Goal: Transaction & Acquisition: Subscribe to service/newsletter

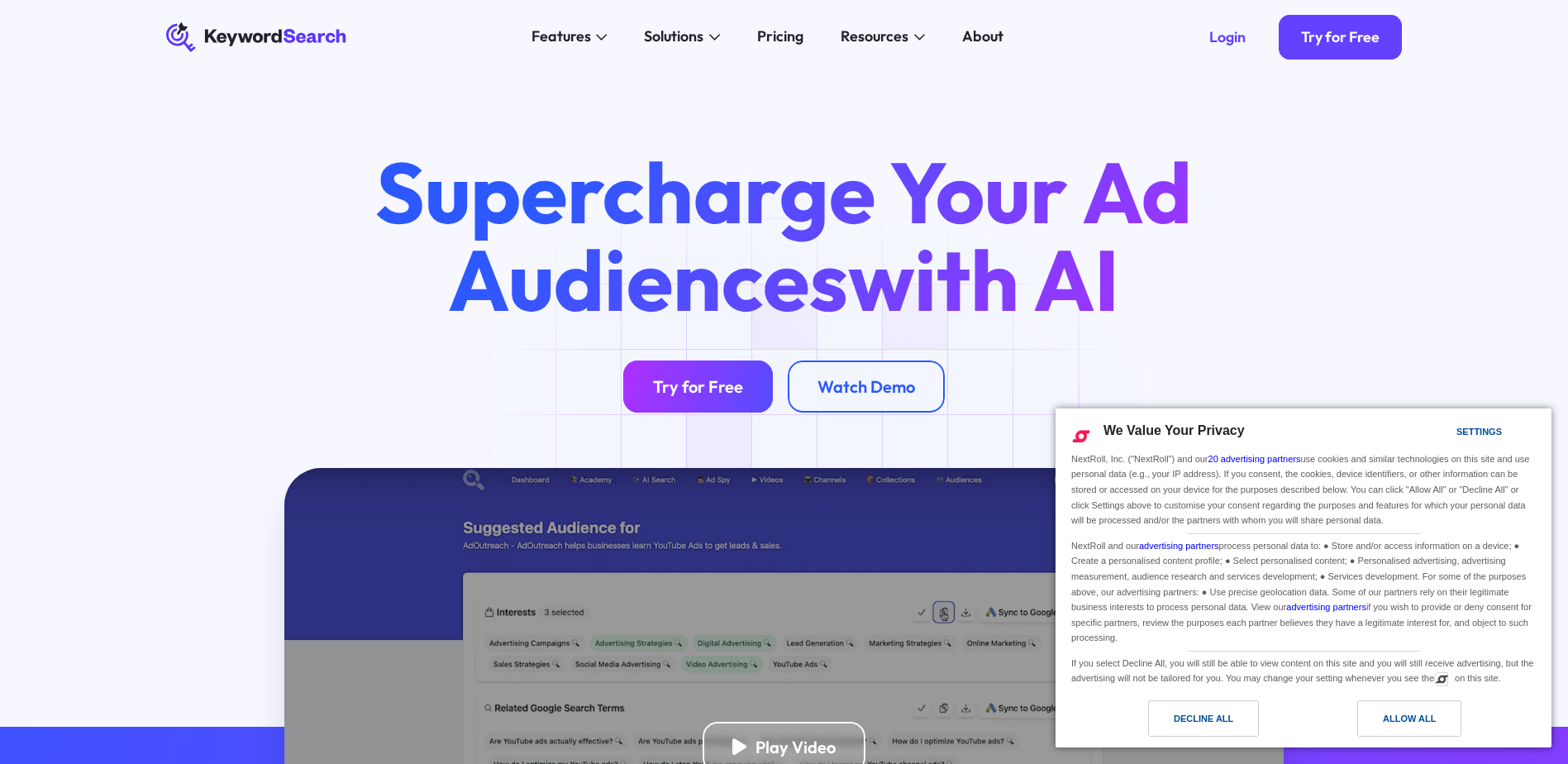
click at [714, 403] on link "Try for Free" at bounding box center [698, 387] width 149 height 52
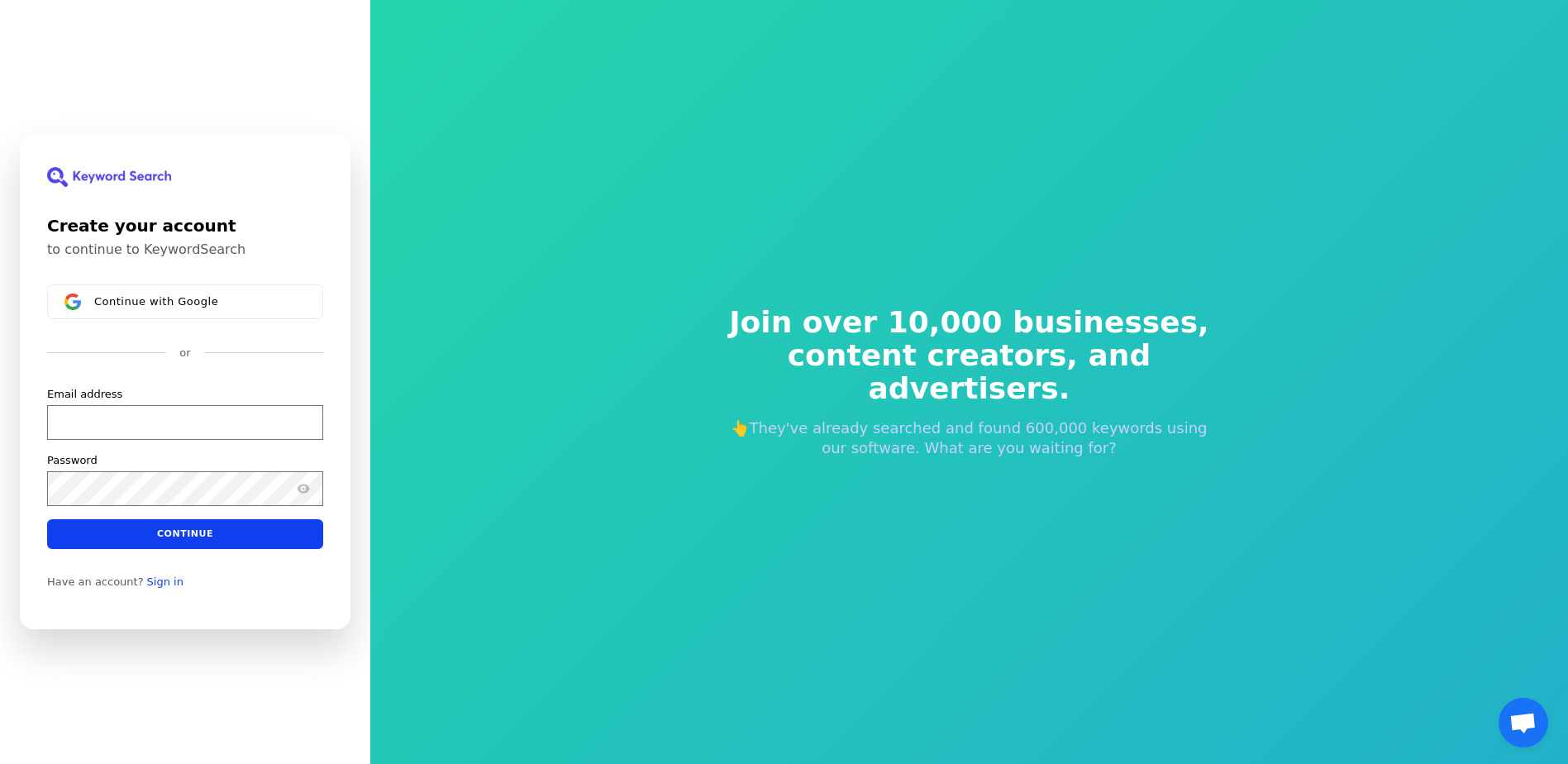
scroll to position [20, 0]
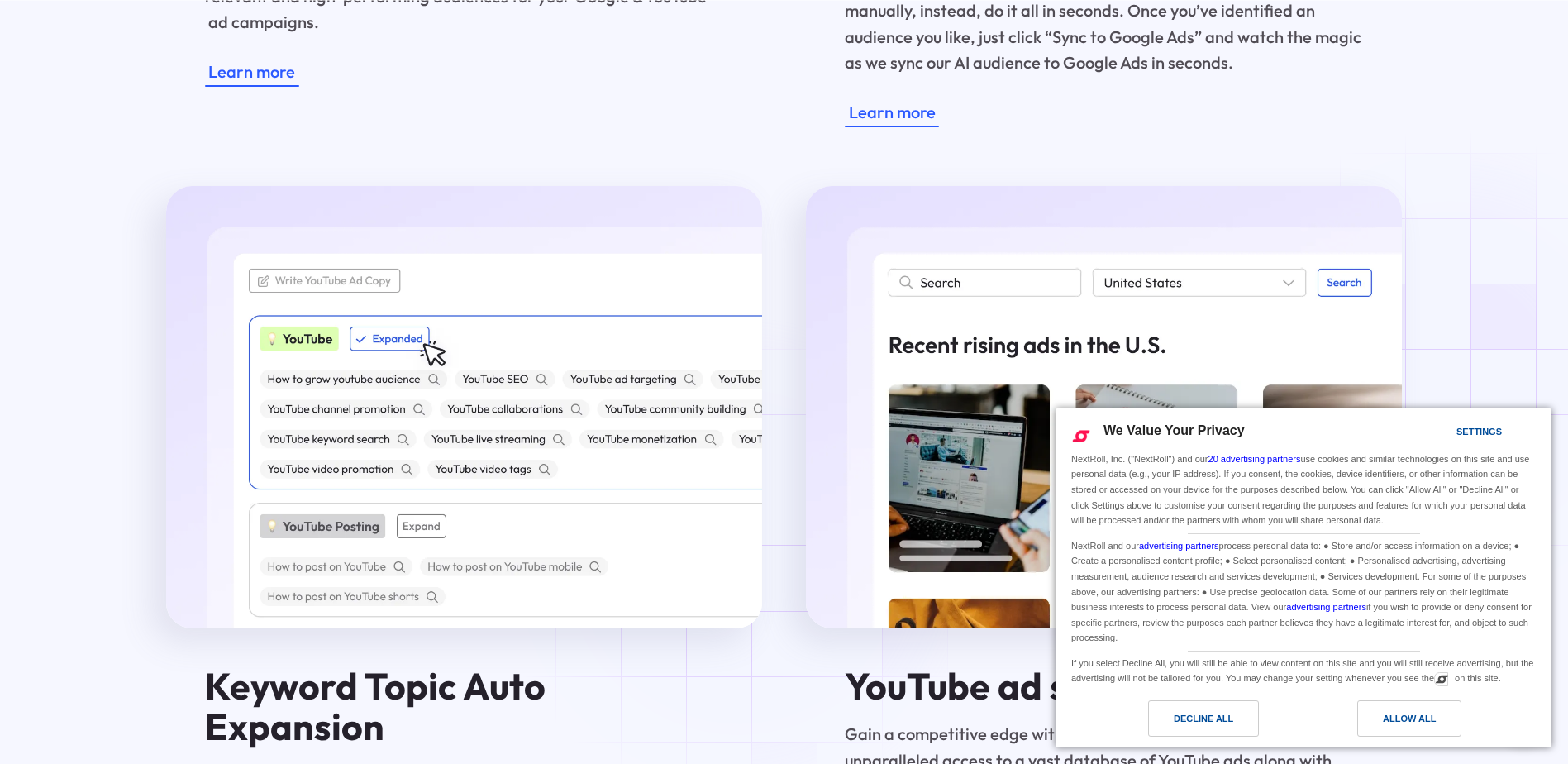
scroll to position [3126, 0]
